Goal: Task Accomplishment & Management: Use online tool/utility

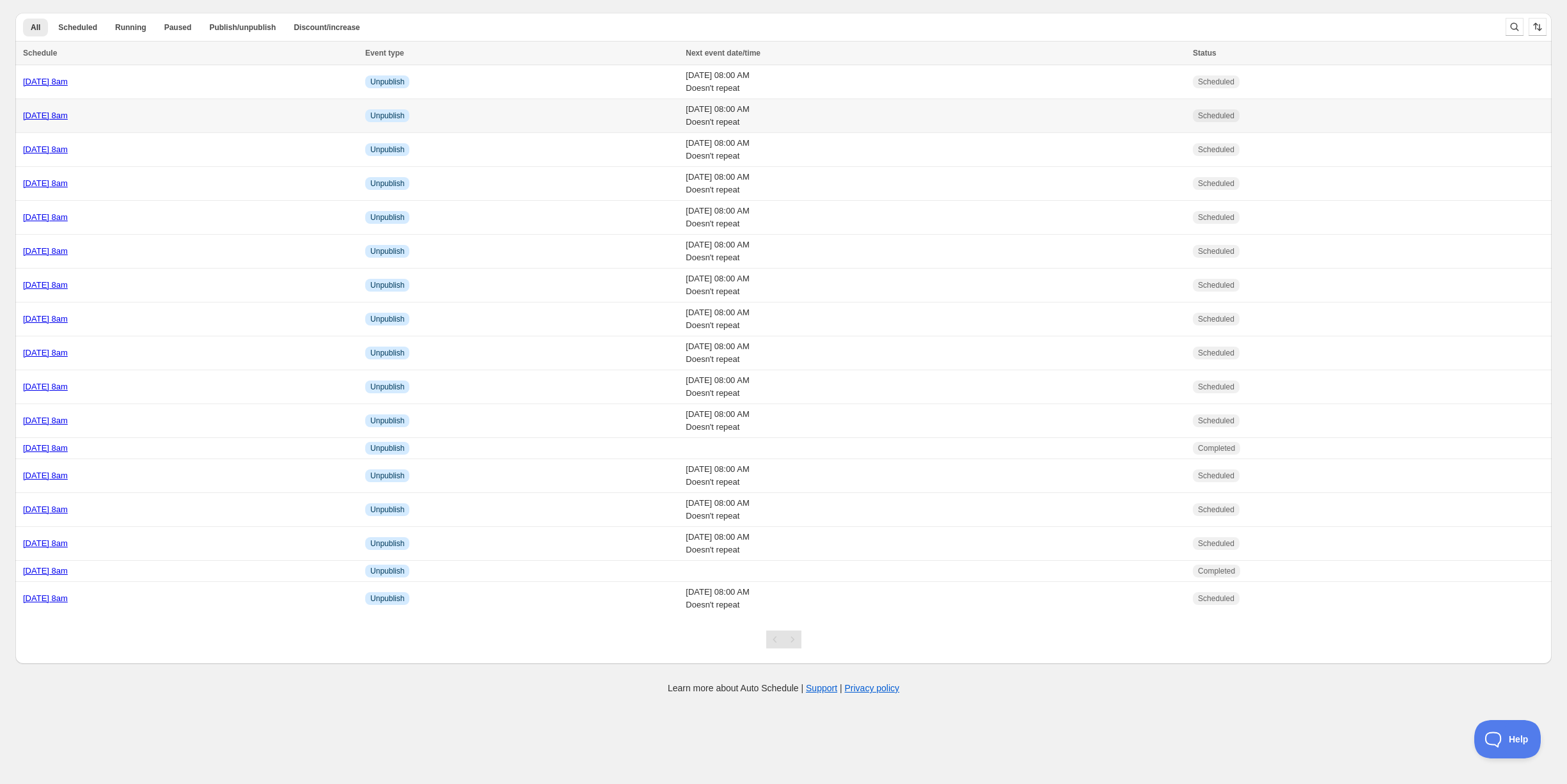
click at [168, 112] on div "[DATE] 8am" at bounding box center [190, 115] width 335 height 13
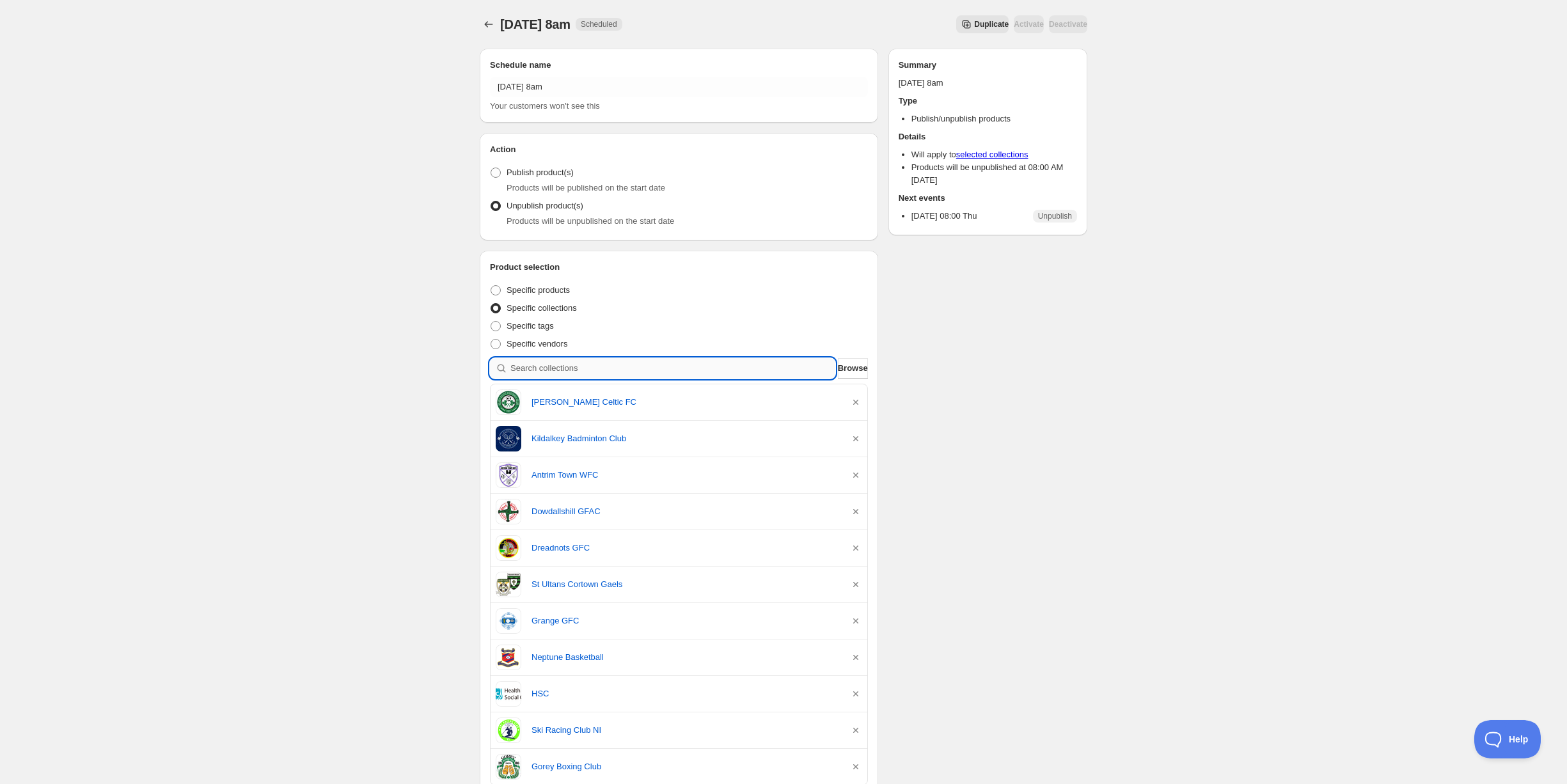
click at [650, 363] on input "search" at bounding box center [672, 368] width 325 height 20
type input "w"
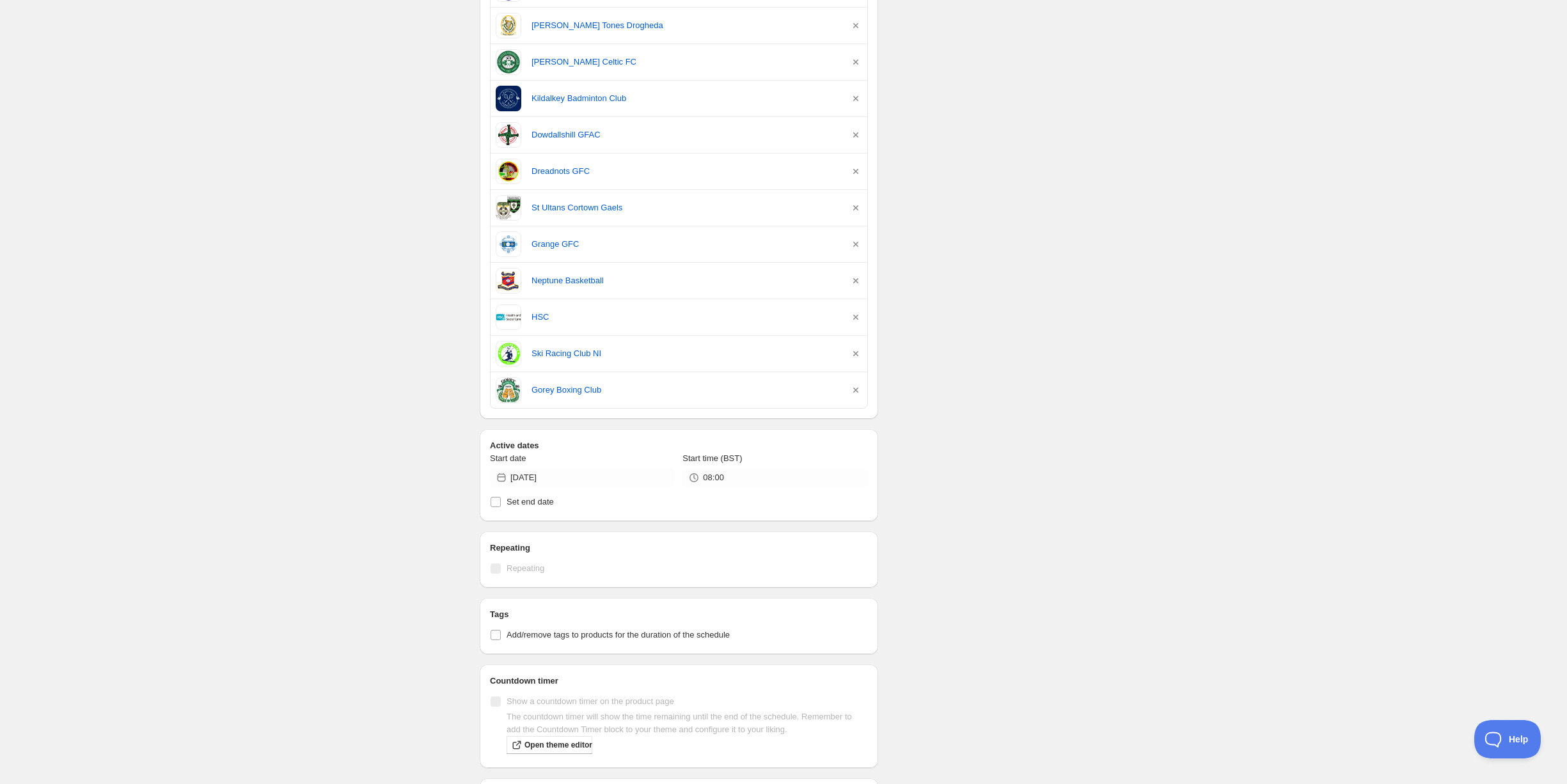
scroll to position [592, 0]
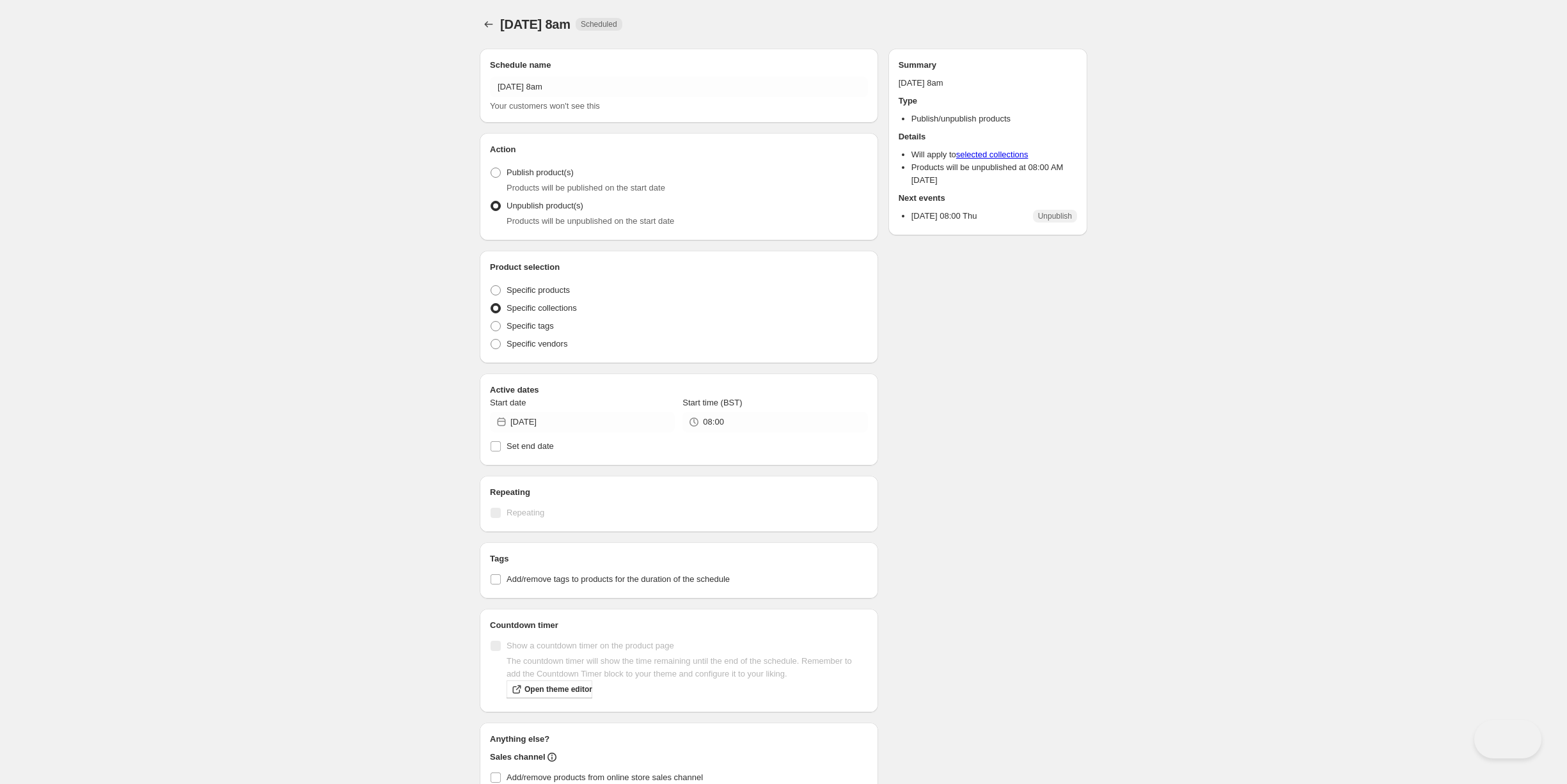
radio input "true"
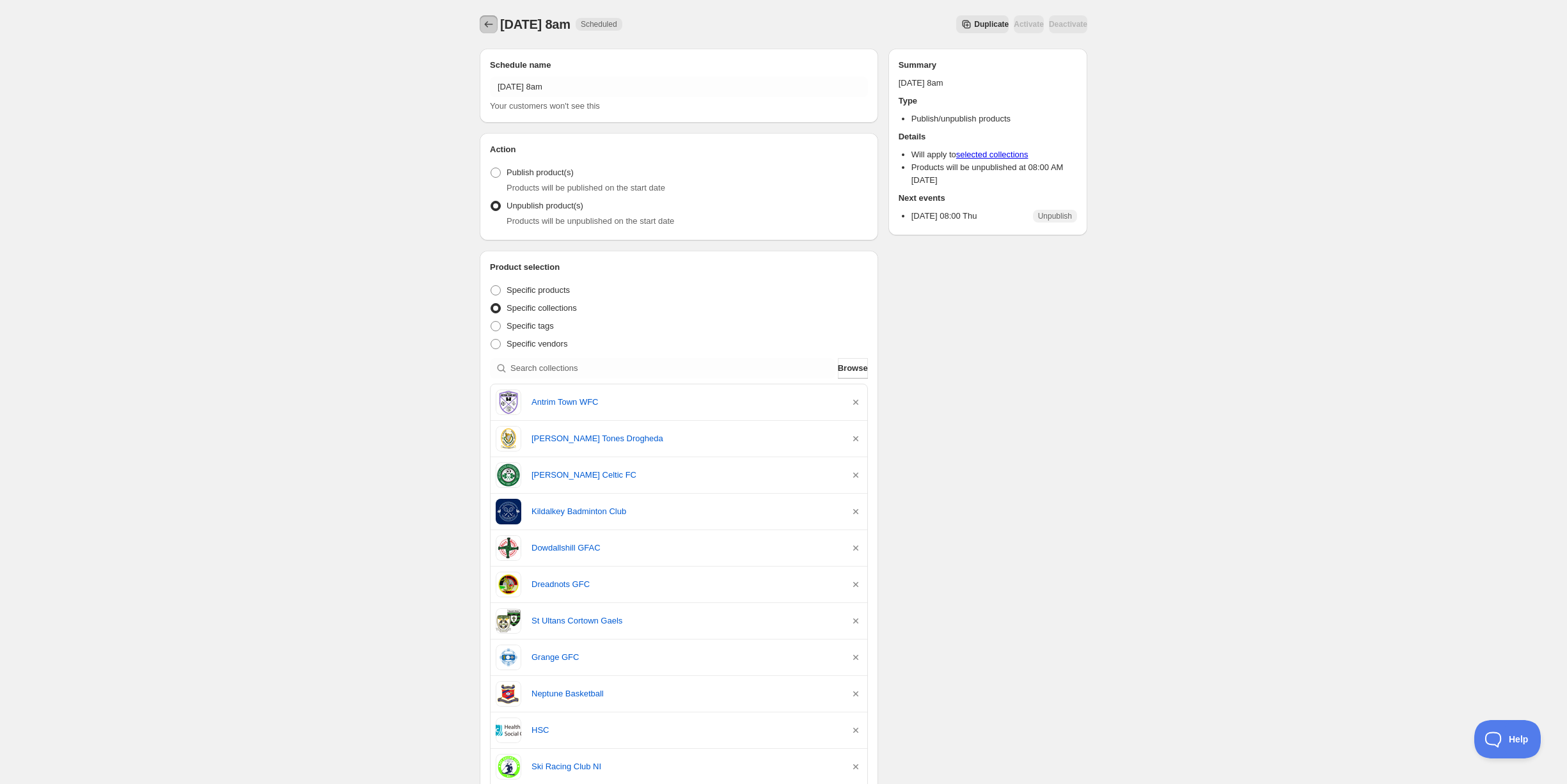
click at [493, 20] on icon "Schedules" at bounding box center [489, 24] width 13 height 13
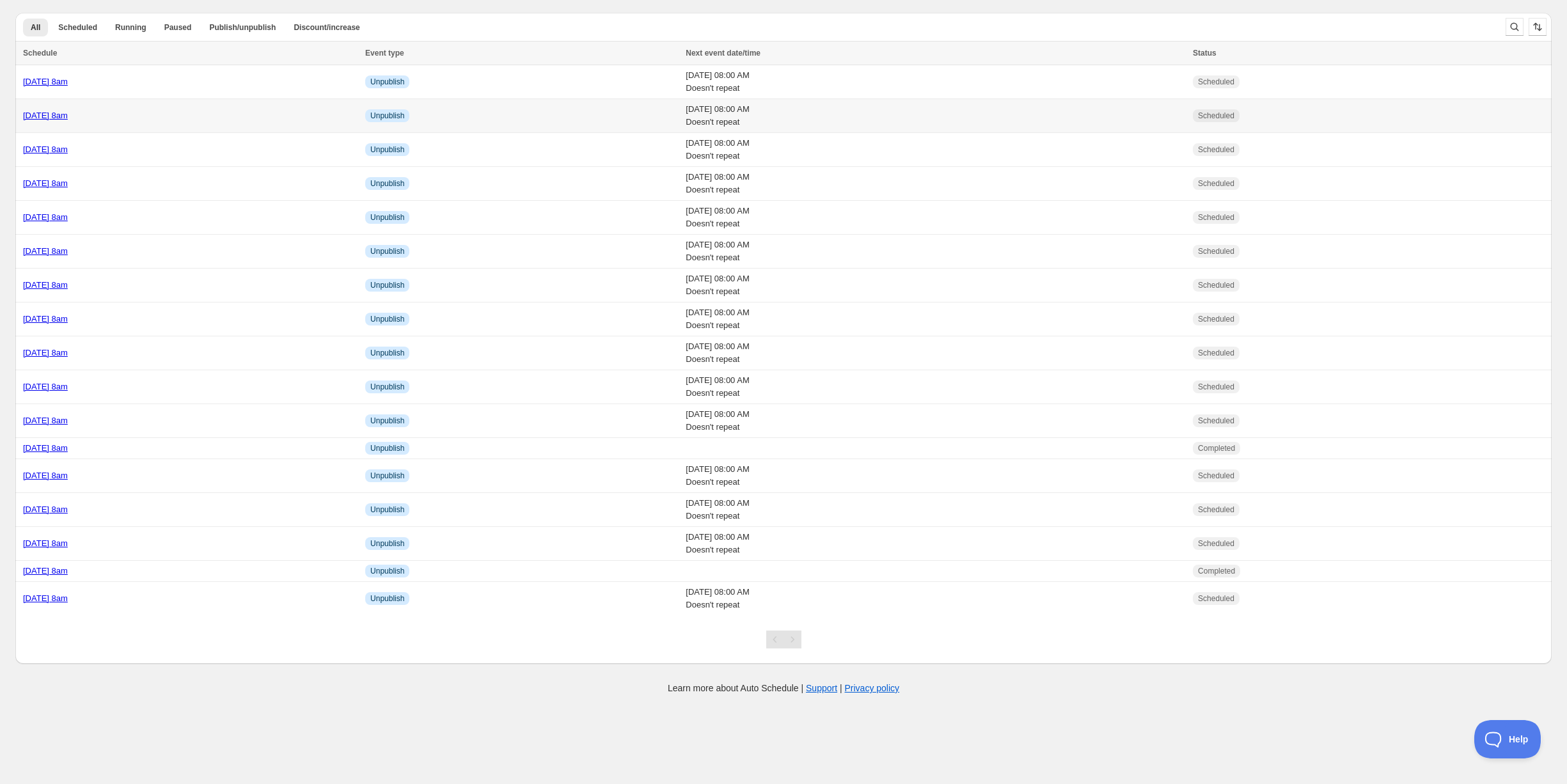
click at [166, 112] on div "[DATE] 8am" at bounding box center [190, 115] width 335 height 13
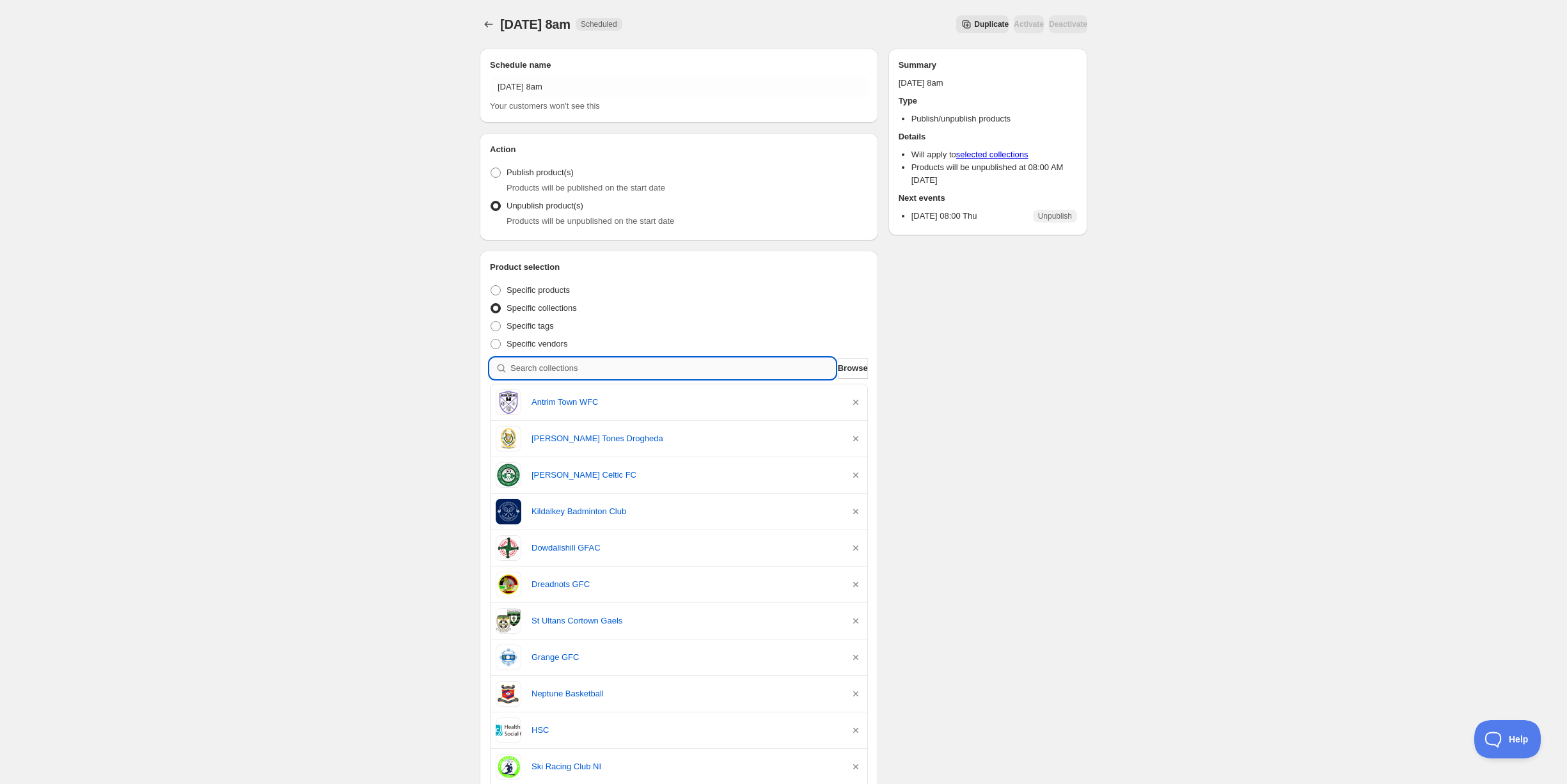
click at [569, 368] on input "search" at bounding box center [672, 368] width 325 height 20
type input "s"
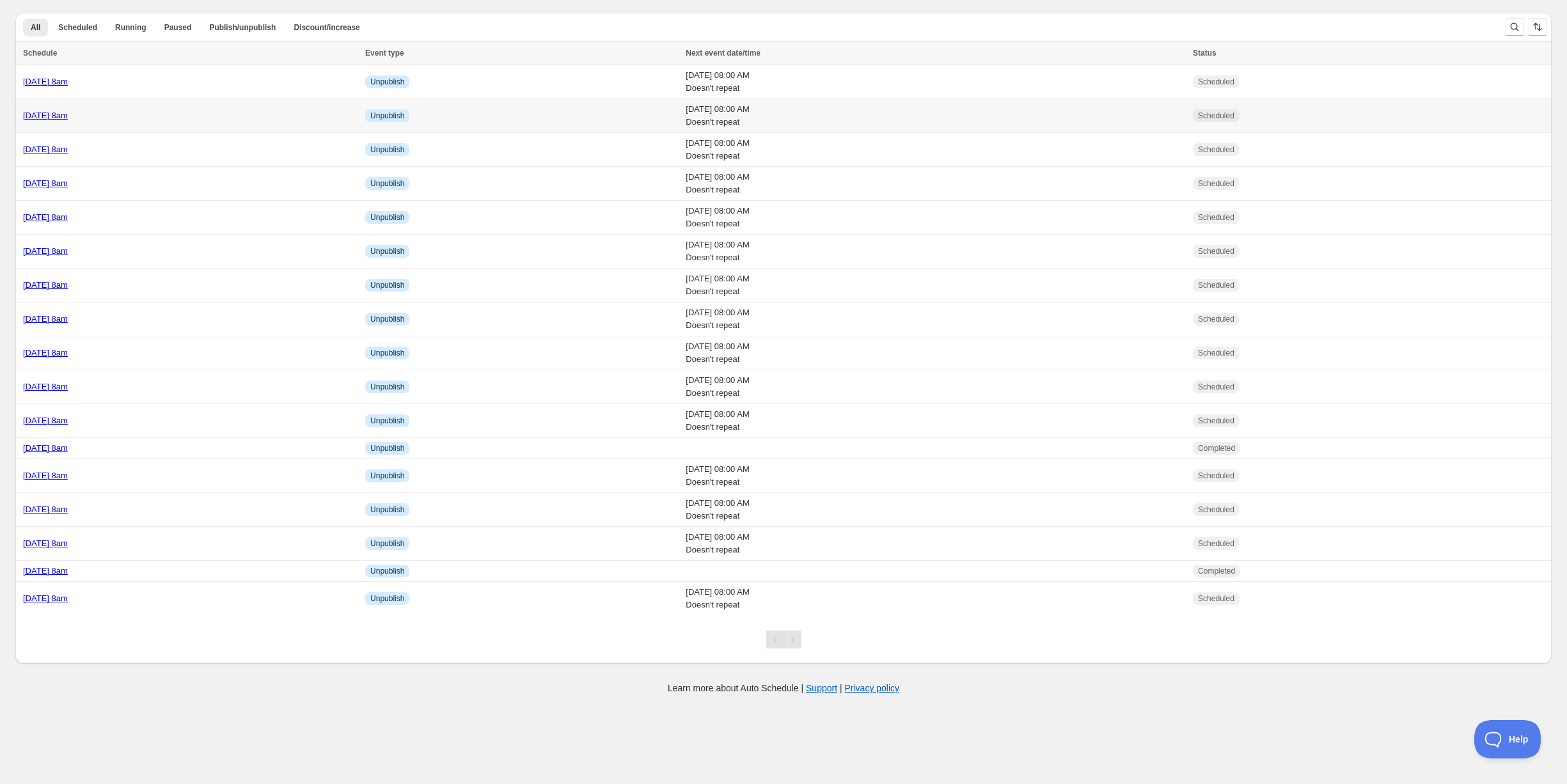
click at [182, 115] on div "[DATE] 8am" at bounding box center [190, 115] width 335 height 13
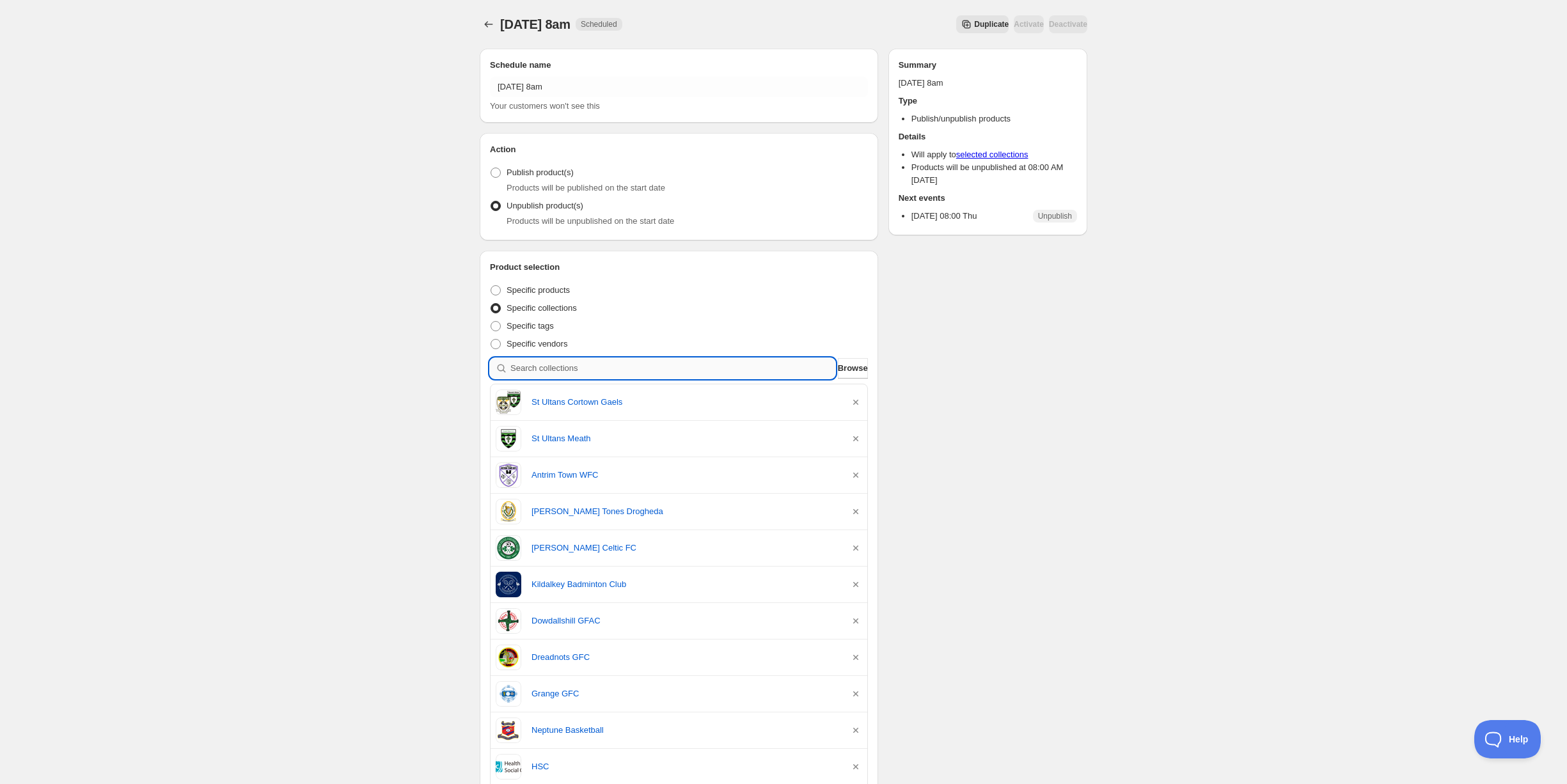
click at [540, 372] on input "search" at bounding box center [672, 368] width 325 height 20
type input "n"
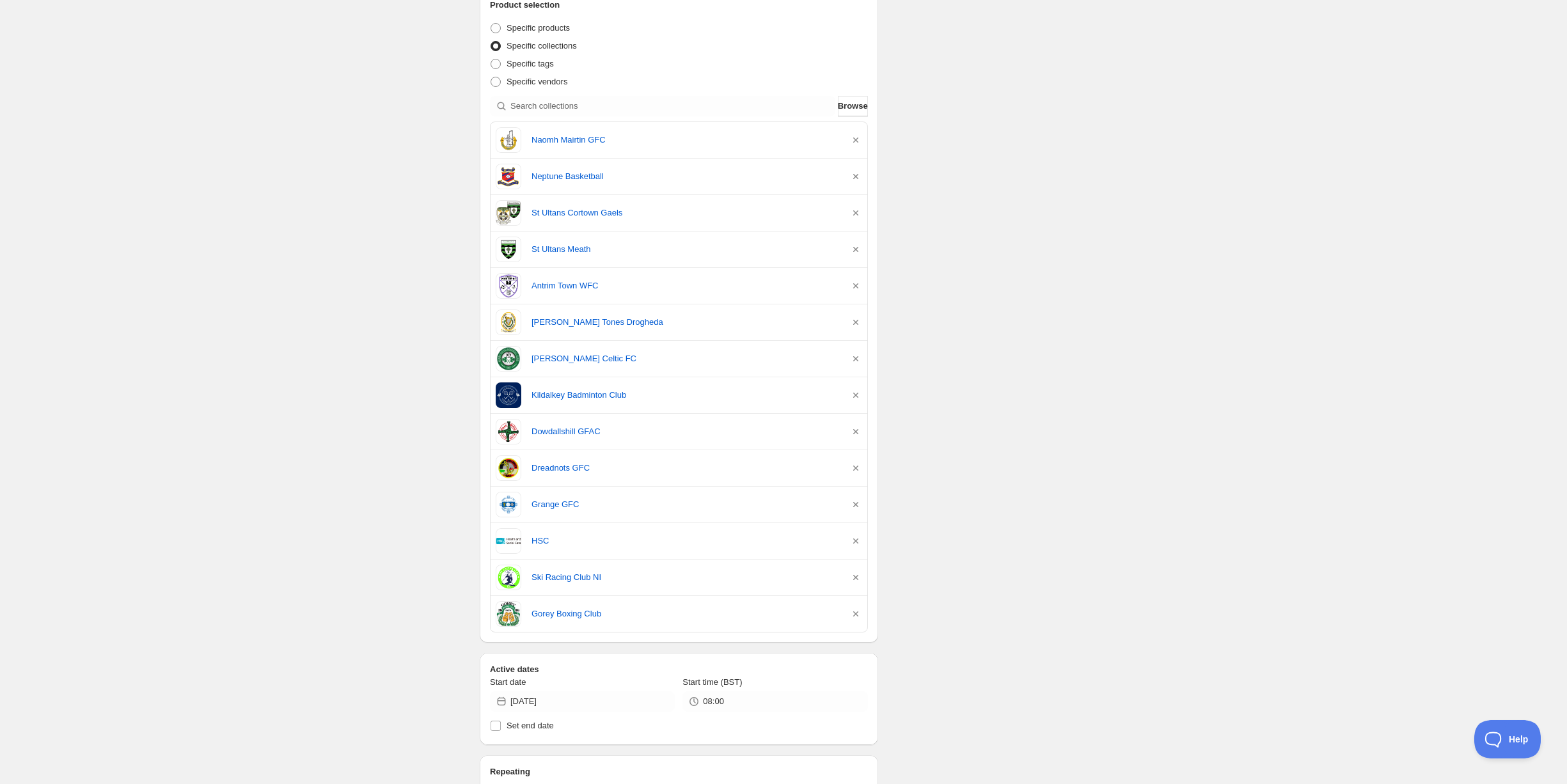
scroll to position [266, 0]
